Goal: Transaction & Acquisition: Purchase product/service

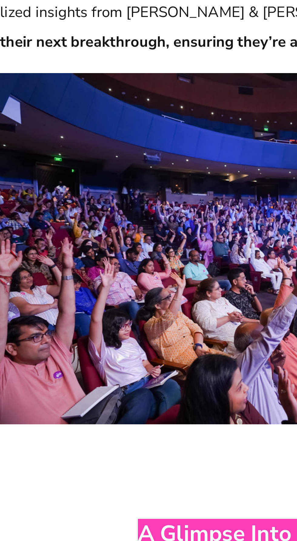
scroll to position [2013, 0]
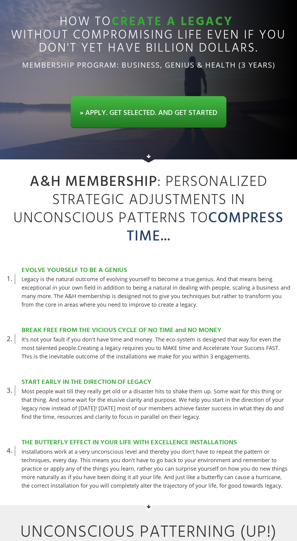
click at [206, 430] on div "A&H Membership : PERSONALIZED STRATEGIC ADJUSTMEnTS in unconscious patterns to …" at bounding box center [148, 342] width 285 height 339
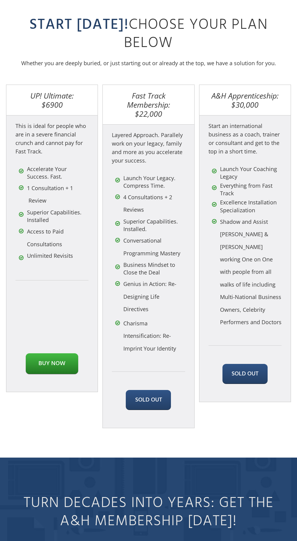
scroll to position [2801, 0]
